Goal: Transaction & Acquisition: Subscribe to service/newsletter

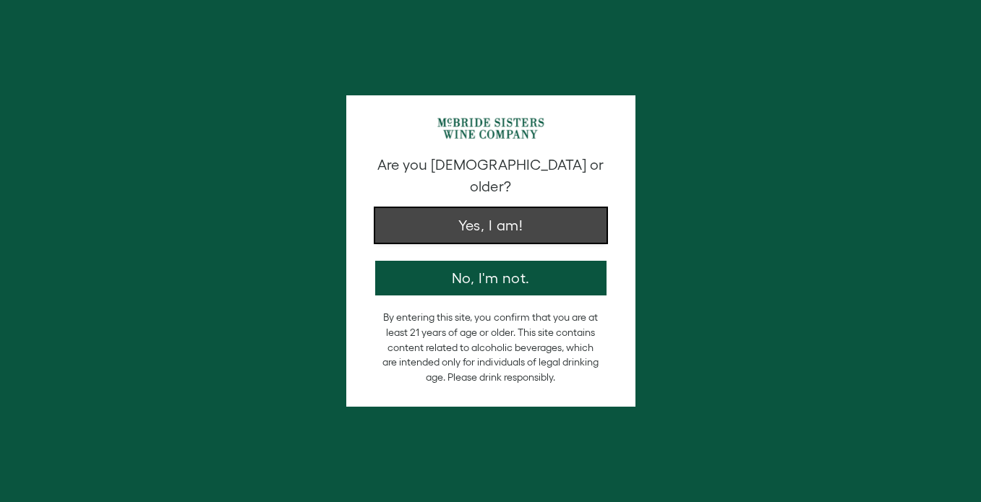
click at [499, 208] on button "Yes, I am!" at bounding box center [490, 225] width 231 height 35
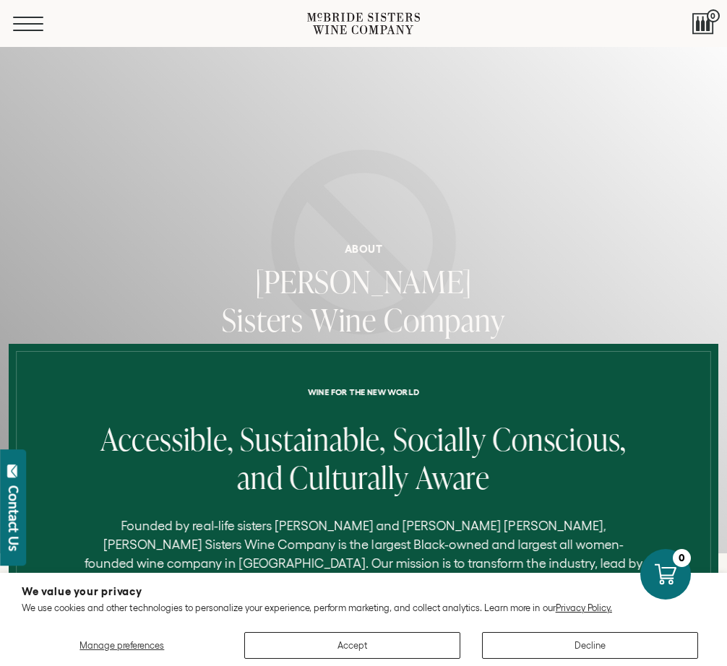
click at [27, 19] on button "Menu" at bounding box center [39, 24] width 52 height 14
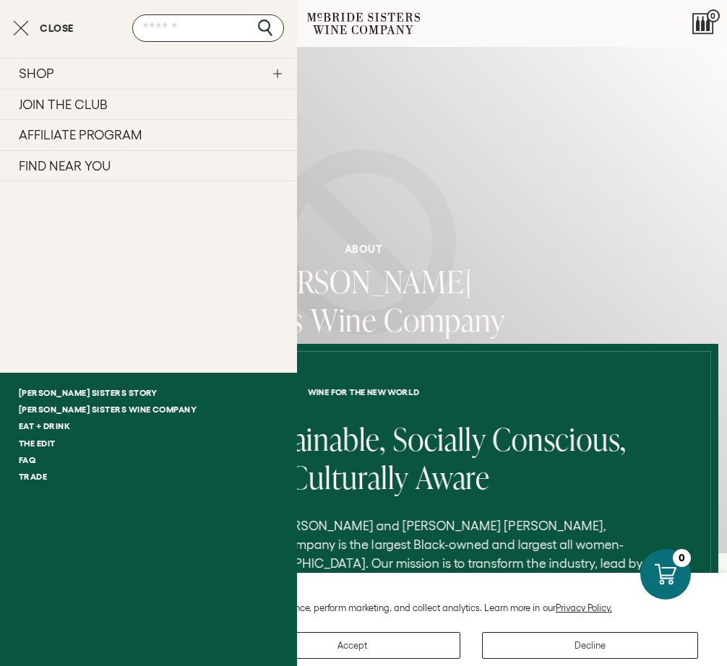
click at [56, 113] on link "JOIN THE CLUB" at bounding box center [148, 104] width 297 height 31
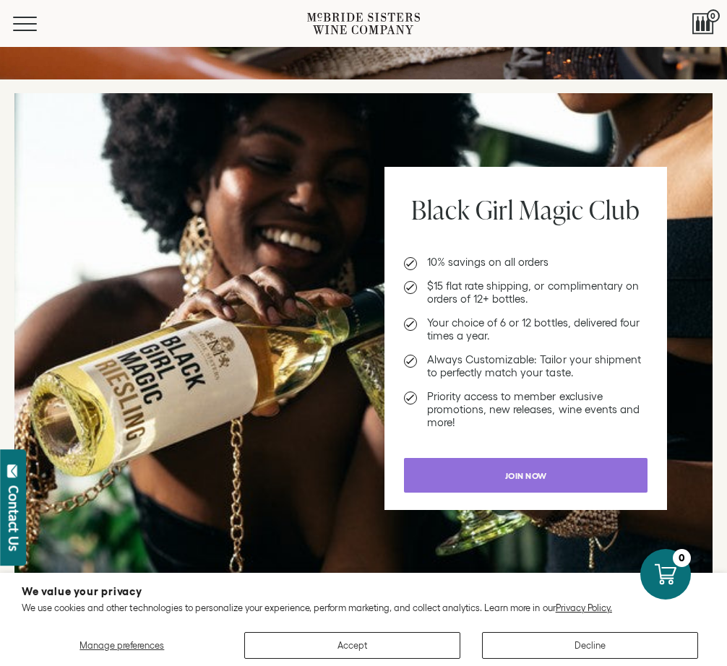
scroll to position [1564, 0]
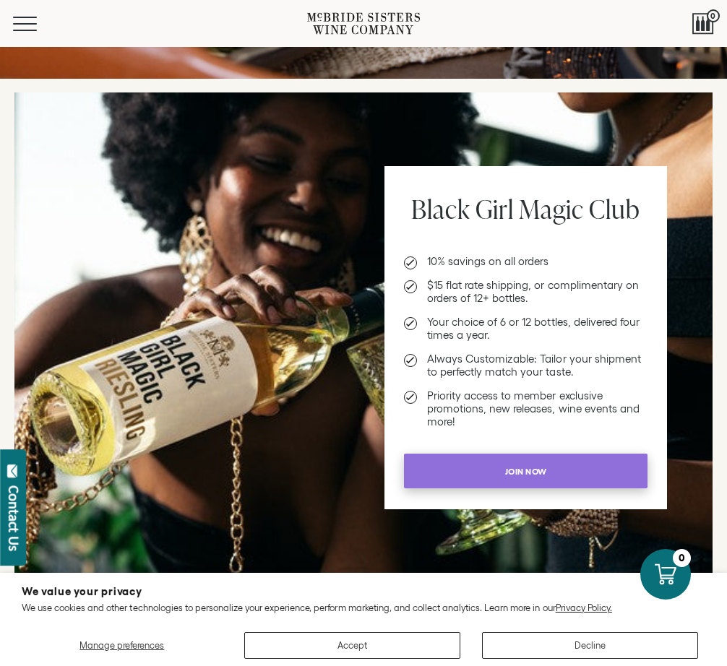
click at [505, 468] on span "Join now" at bounding box center [526, 472] width 77 height 28
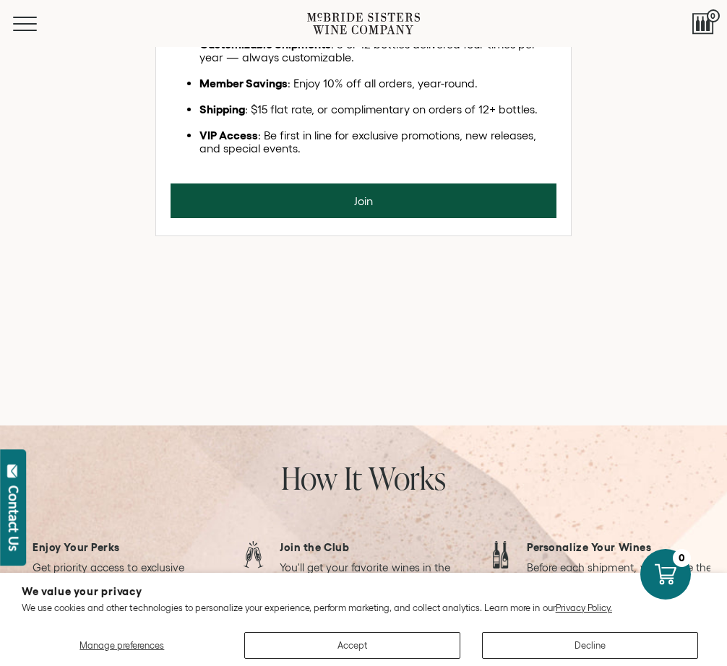
scroll to position [649, 0]
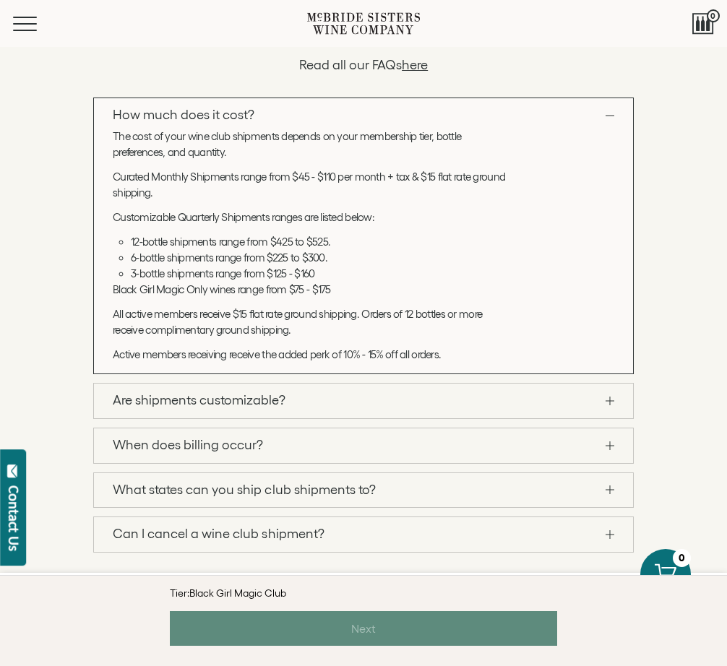
scroll to position [1451, 0]
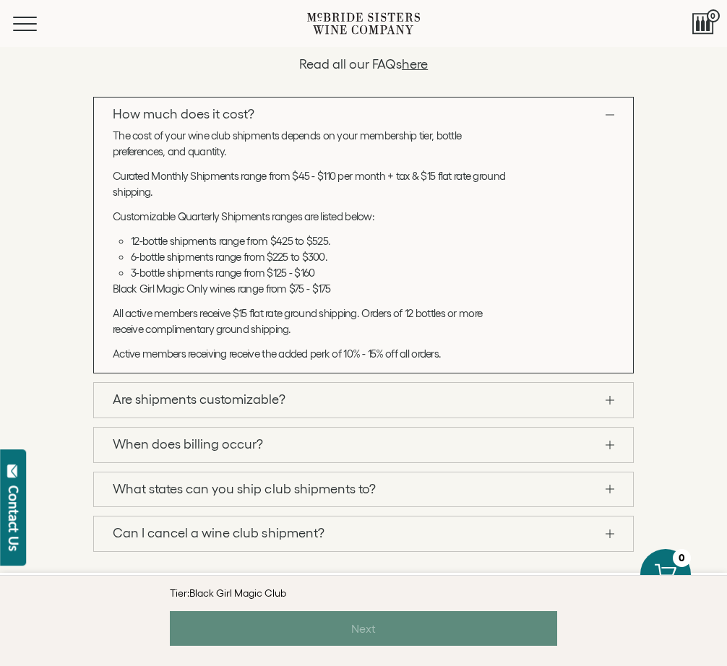
click at [611, 443] on link "When does billing occur?" at bounding box center [363, 445] width 539 height 35
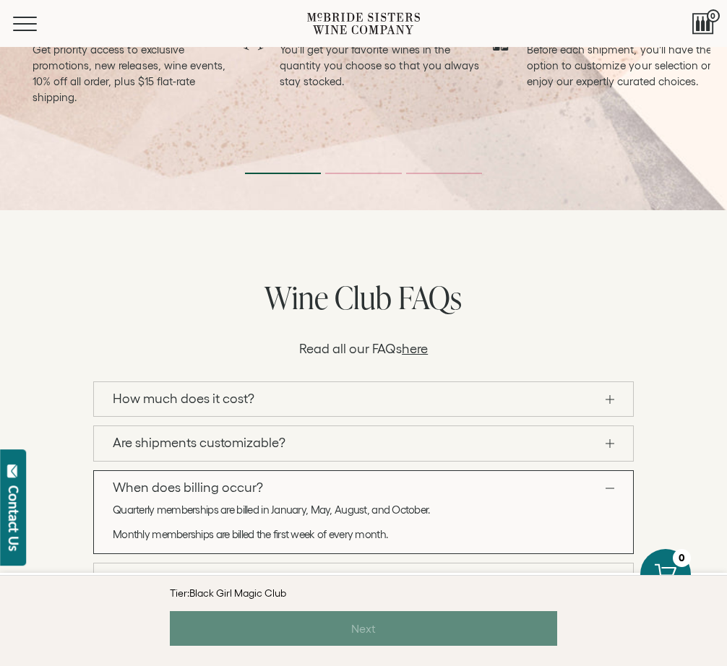
scroll to position [1164, 0]
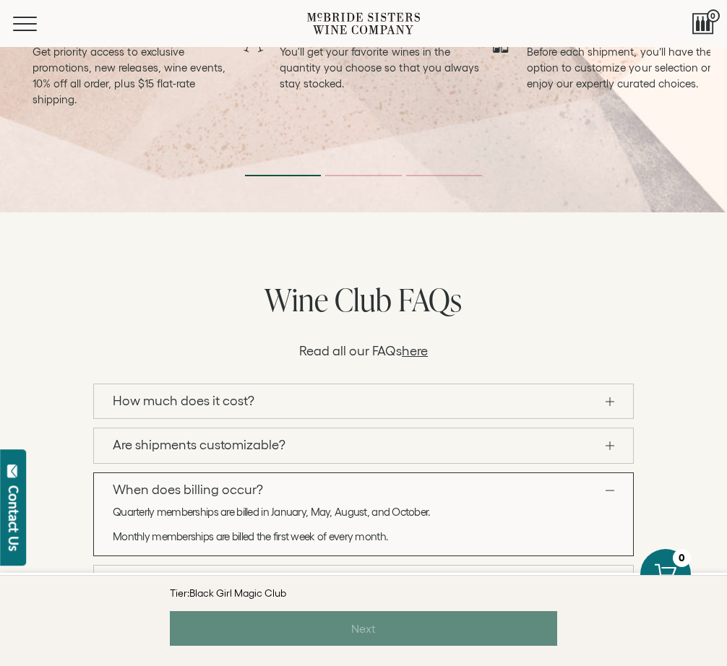
click at [604, 401] on link "How much does it cost?" at bounding box center [363, 402] width 539 height 35
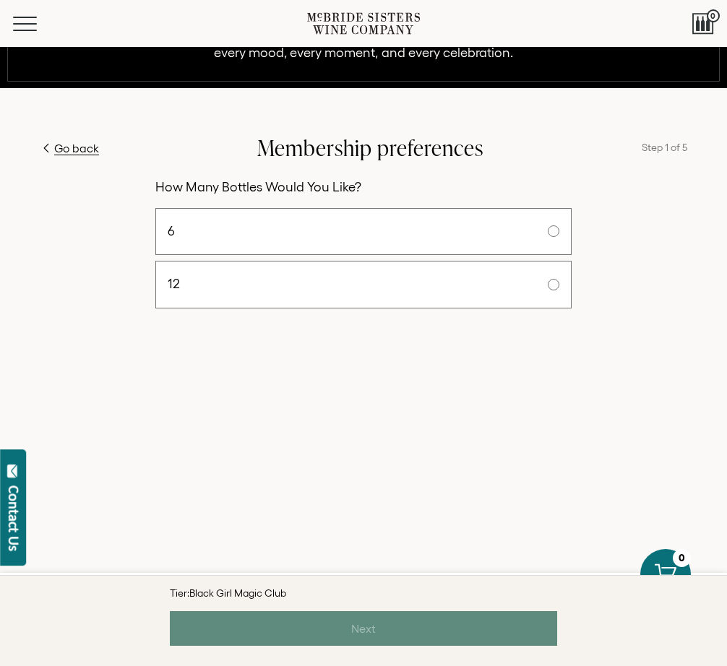
scroll to position [366, 0]
